Goal: Navigation & Orientation: Find specific page/section

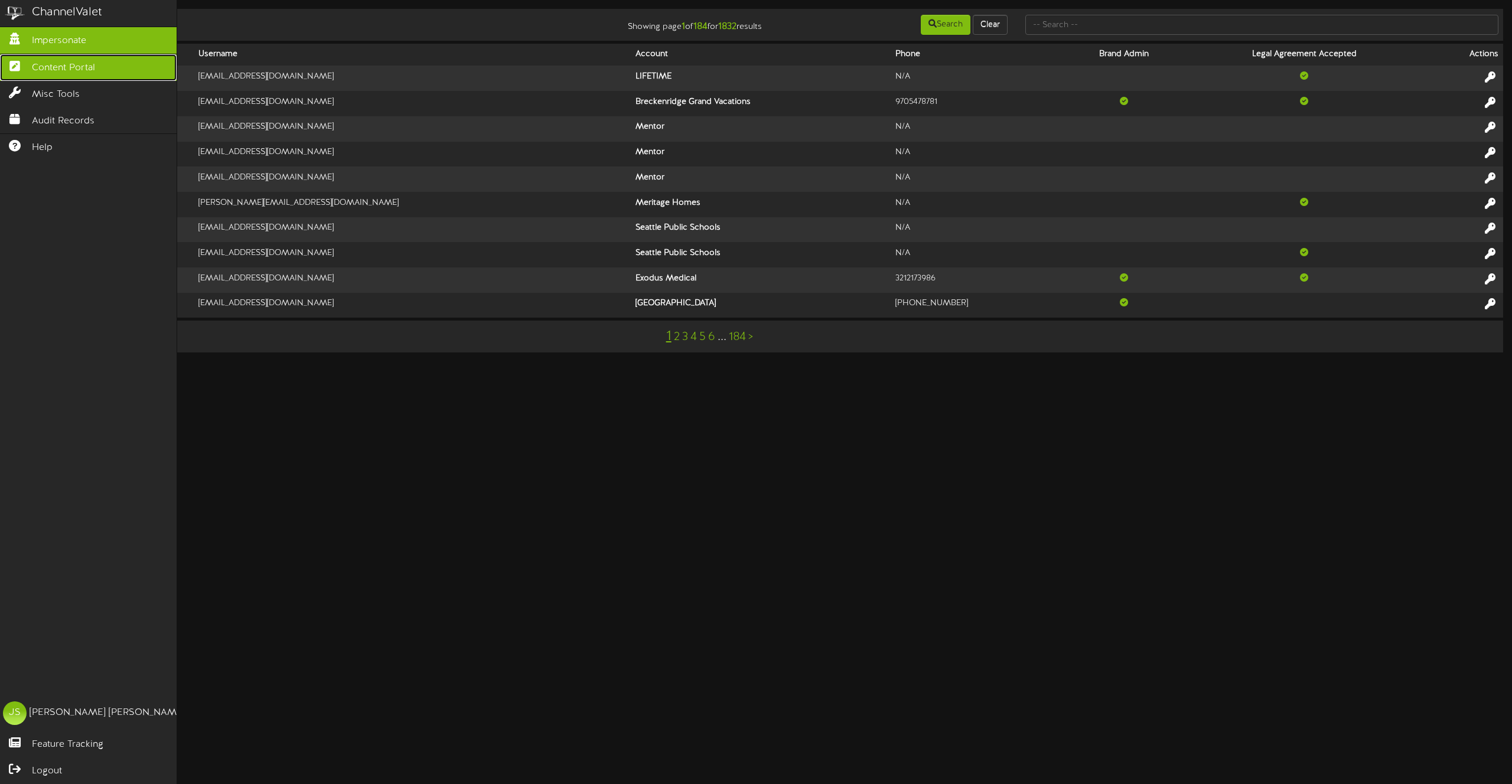
click at [25, 70] on link "Content Portal" at bounding box center [88, 68] width 176 height 27
